Goal: Task Accomplishment & Management: Use online tool/utility

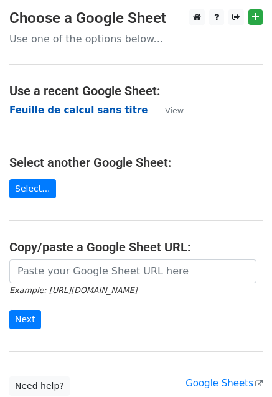
click at [60, 114] on strong "Feuille de calcul sans titre" at bounding box center [78, 109] width 138 height 11
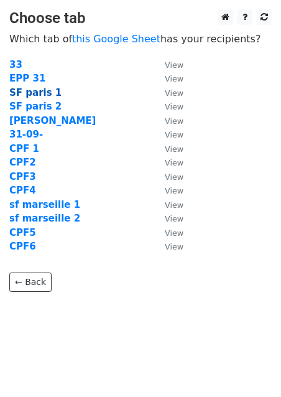
click at [34, 90] on strong "SF paris 1" at bounding box center [35, 92] width 52 height 11
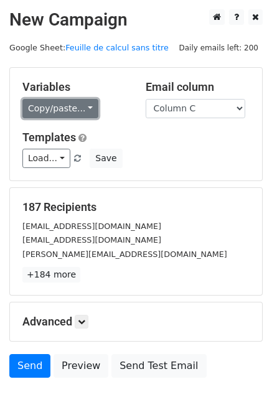
click at [54, 109] on link "Copy/paste..." at bounding box center [60, 108] width 76 height 19
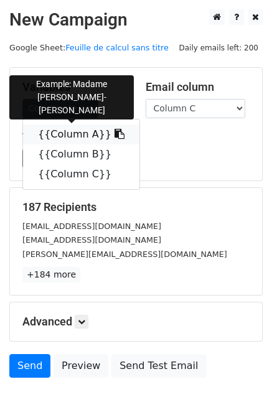
click at [62, 138] on link "{{Column A}}" at bounding box center [81, 134] width 116 height 20
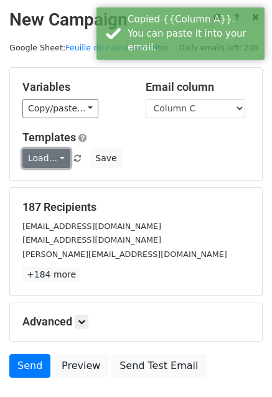
click at [34, 157] on link "Load..." at bounding box center [46, 158] width 48 height 19
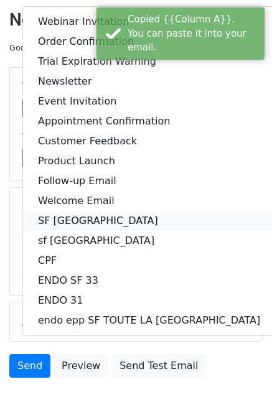
click at [77, 221] on link "SF PARIS" at bounding box center [149, 221] width 252 height 20
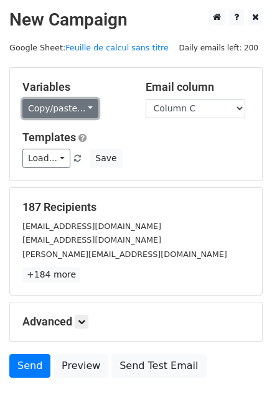
click at [67, 111] on link "Copy/paste..." at bounding box center [60, 108] width 76 height 19
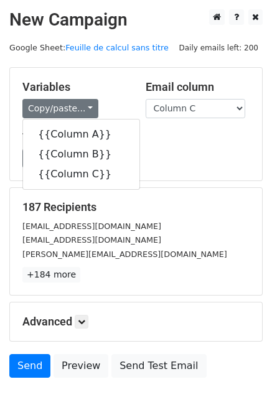
click at [203, 152] on div "Load... Webinar Invitation Order Confirmation Trial Expiration Warning Newslett…" at bounding box center [136, 158] width 246 height 19
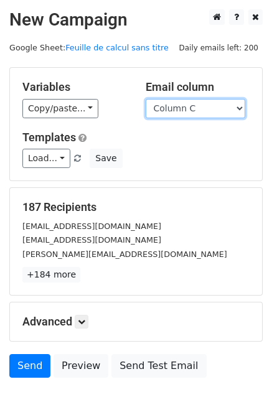
click at [169, 113] on select "Column A Column B Column C" at bounding box center [195, 108] width 99 height 19
